Goal: Task Accomplishment & Management: Manage account settings

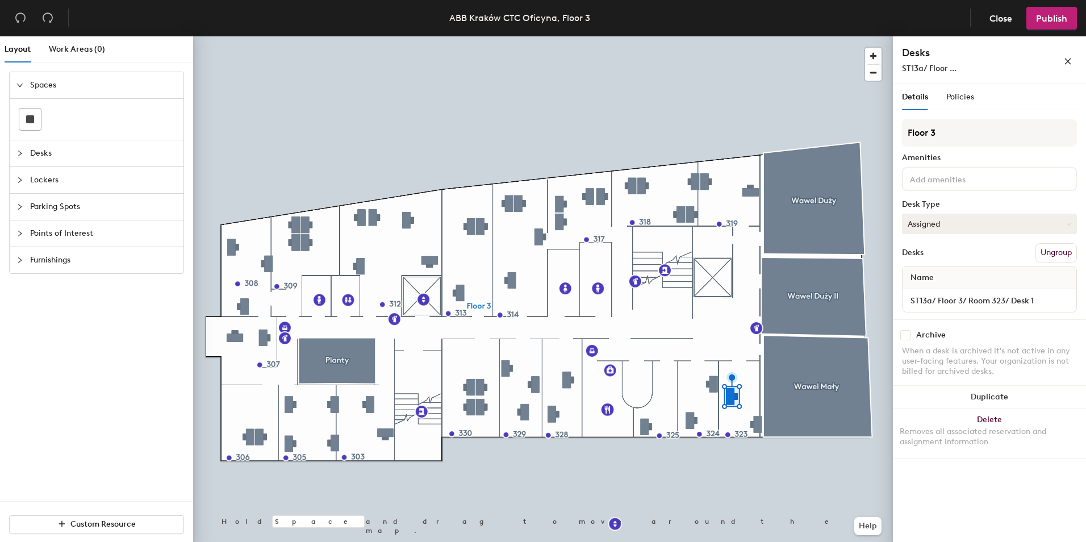
click at [1044, 226] on button "Assigned" at bounding box center [989, 224] width 175 height 20
click at [942, 295] on div "Hoteled" at bounding box center [960, 293] width 114 height 17
click at [965, 91] on div "Policies" at bounding box center [961, 97] width 28 height 13
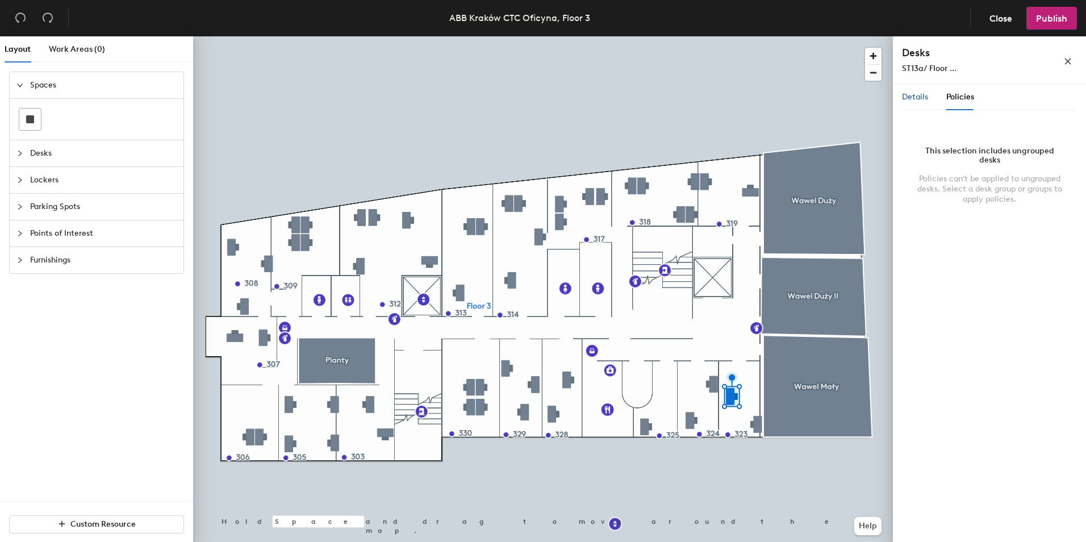
click at [920, 100] on span "Details" at bounding box center [915, 97] width 26 height 10
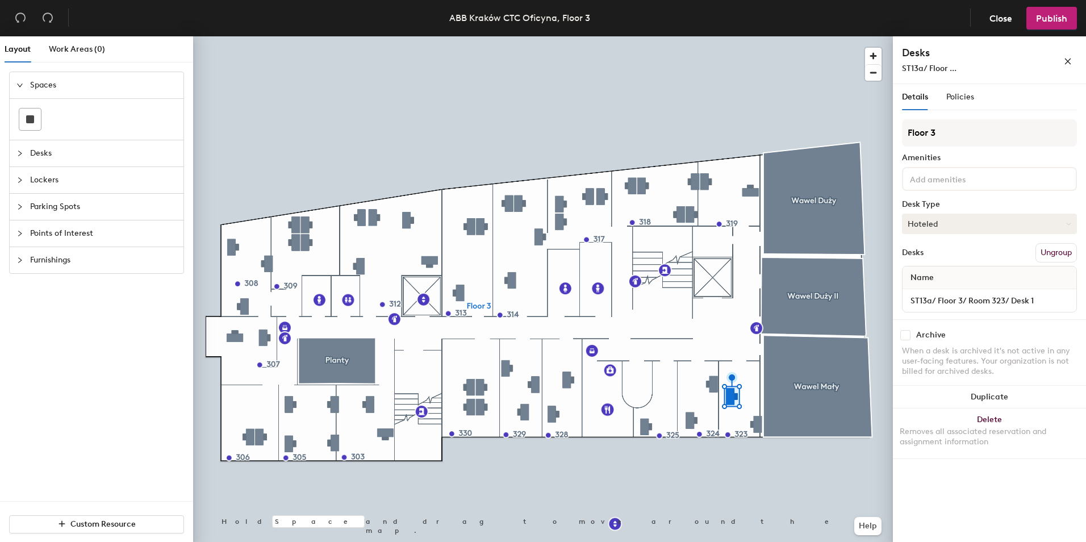
click at [941, 225] on button "Hoteled" at bounding box center [989, 224] width 175 height 20
click at [1041, 19] on span "Publish" at bounding box center [1051, 18] width 31 height 11
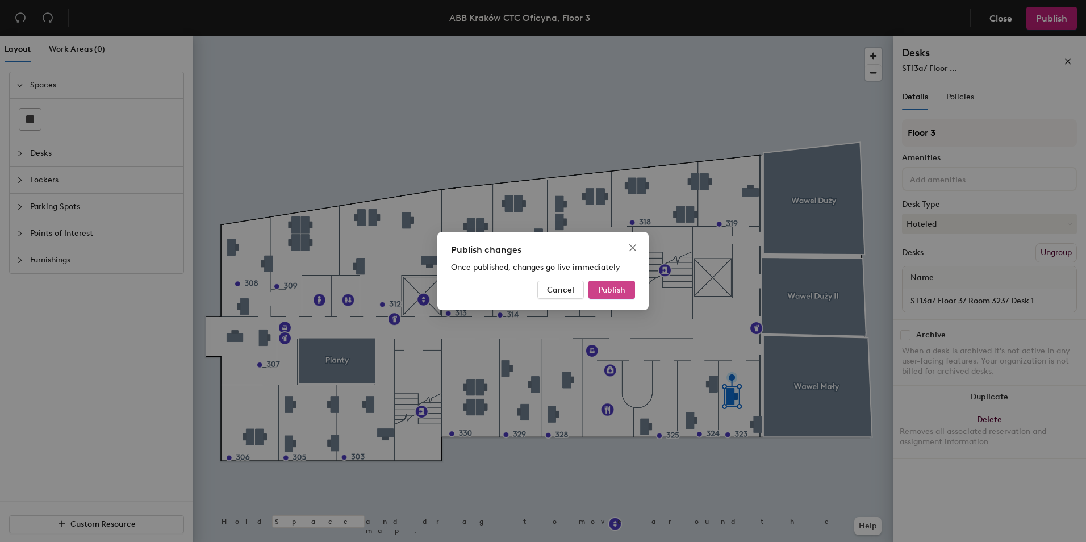
click at [624, 292] on span "Publish" at bounding box center [611, 290] width 27 height 10
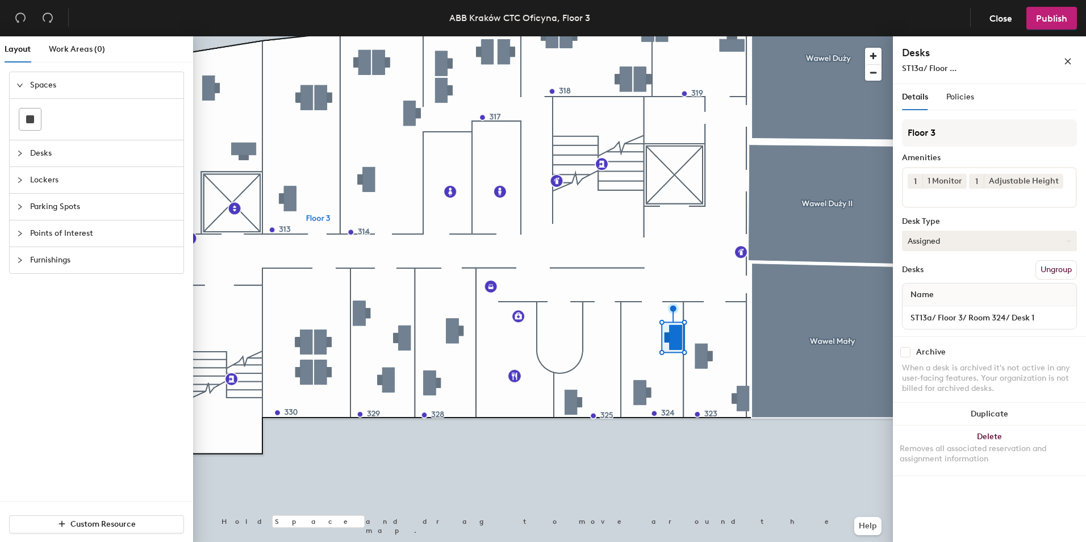
click at [1015, 243] on button "Assigned" at bounding box center [989, 241] width 175 height 20
click at [945, 311] on div "Hoteled" at bounding box center [960, 310] width 114 height 17
click at [1051, 12] on button "Publish" at bounding box center [1052, 18] width 51 height 23
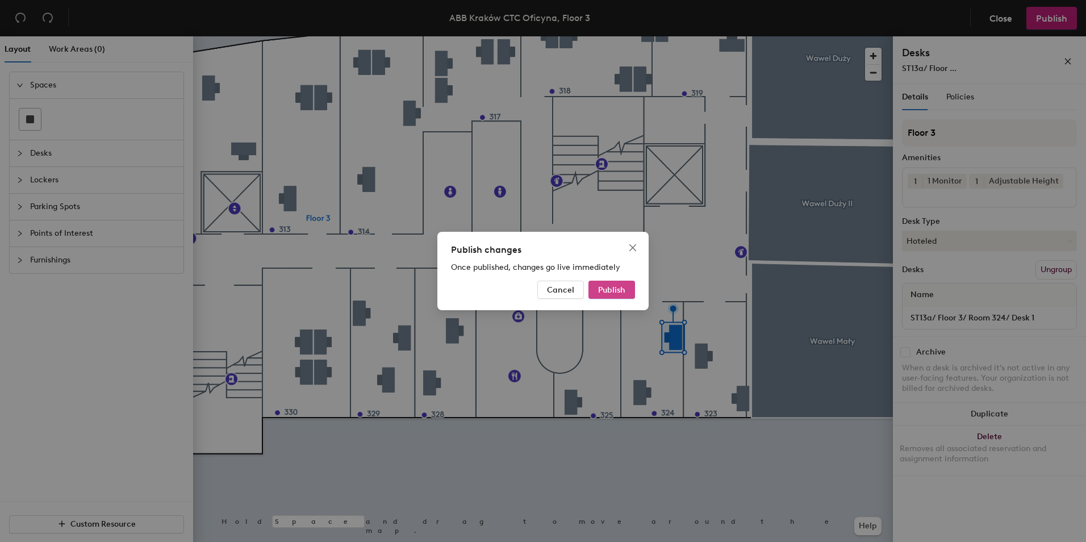
click at [595, 294] on button "Publish" at bounding box center [612, 290] width 47 height 18
